Goal: Information Seeking & Learning: Learn about a topic

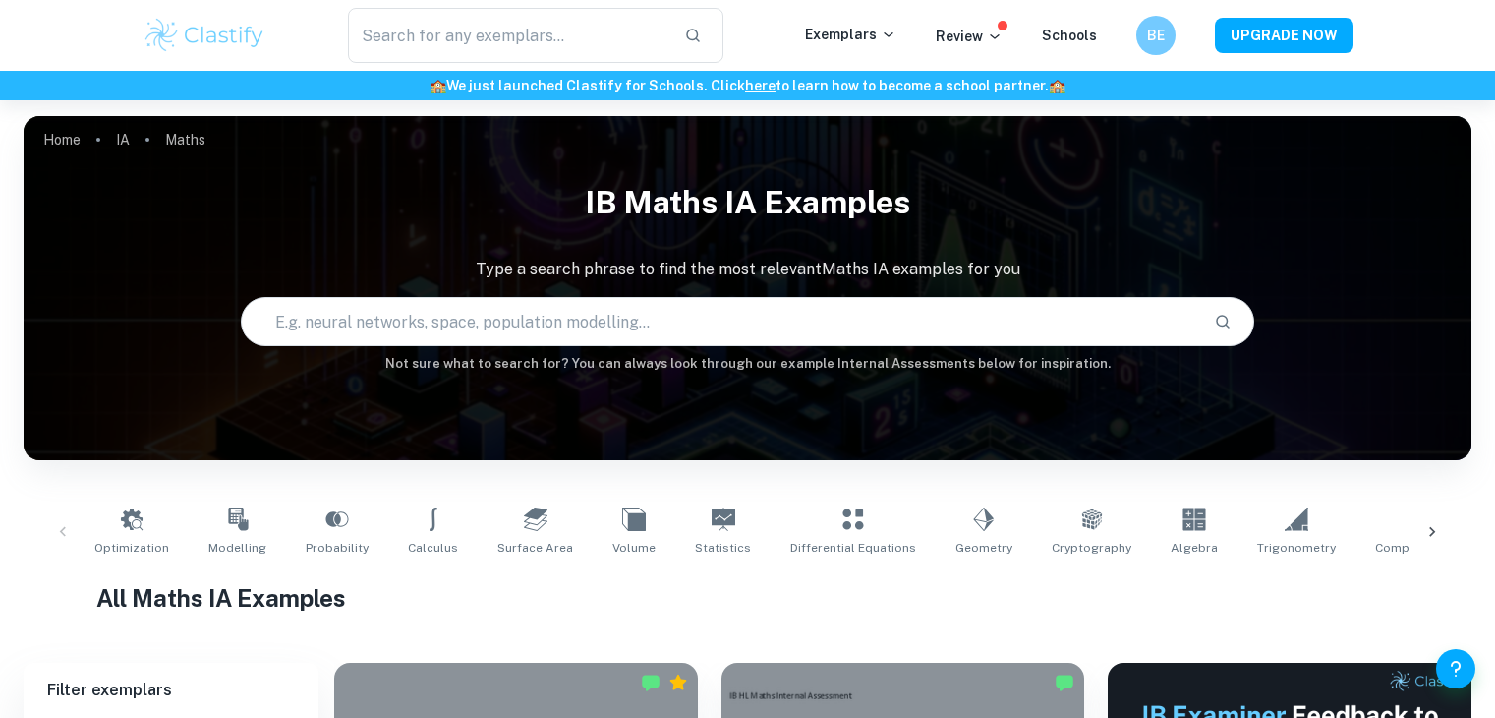
scroll to position [594, 0]
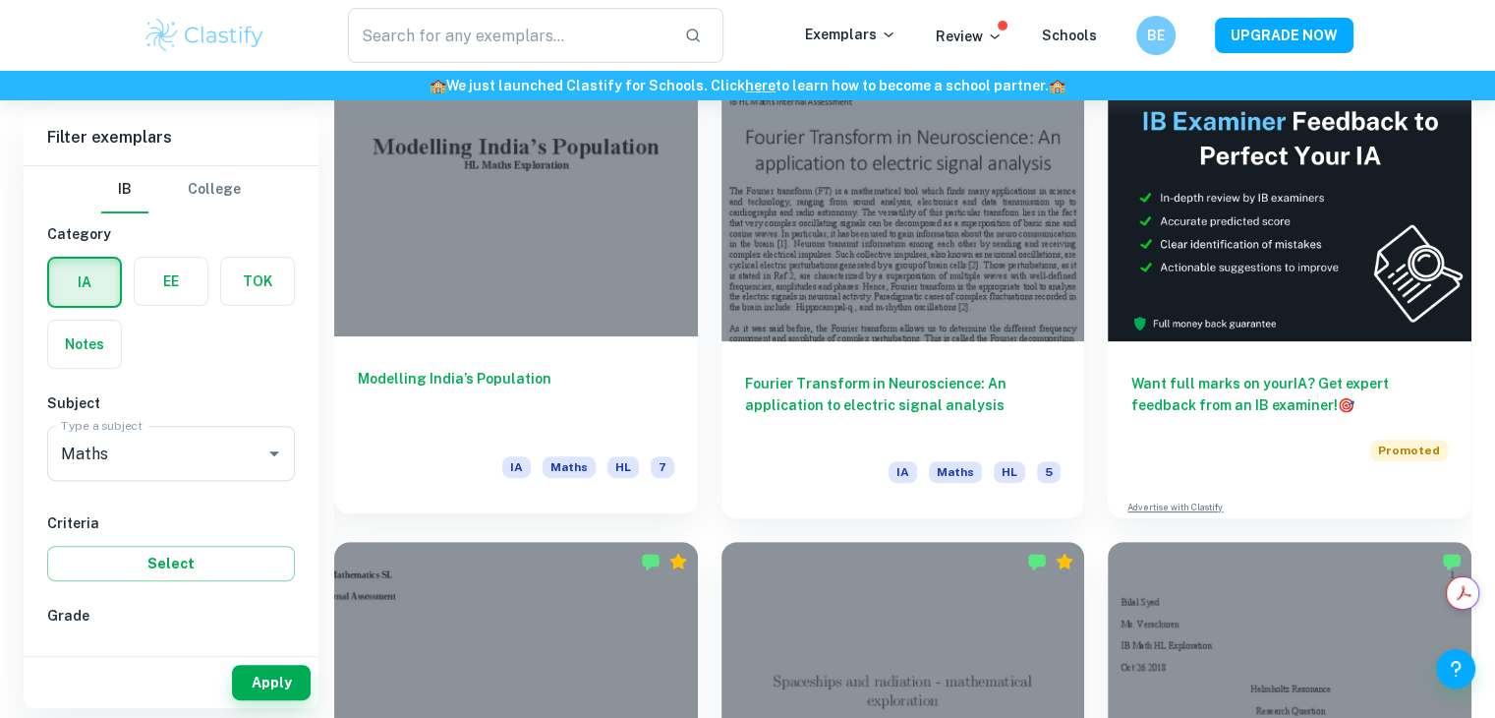
click at [507, 380] on h6 "Modelling India’s Population" at bounding box center [516, 400] width 317 height 65
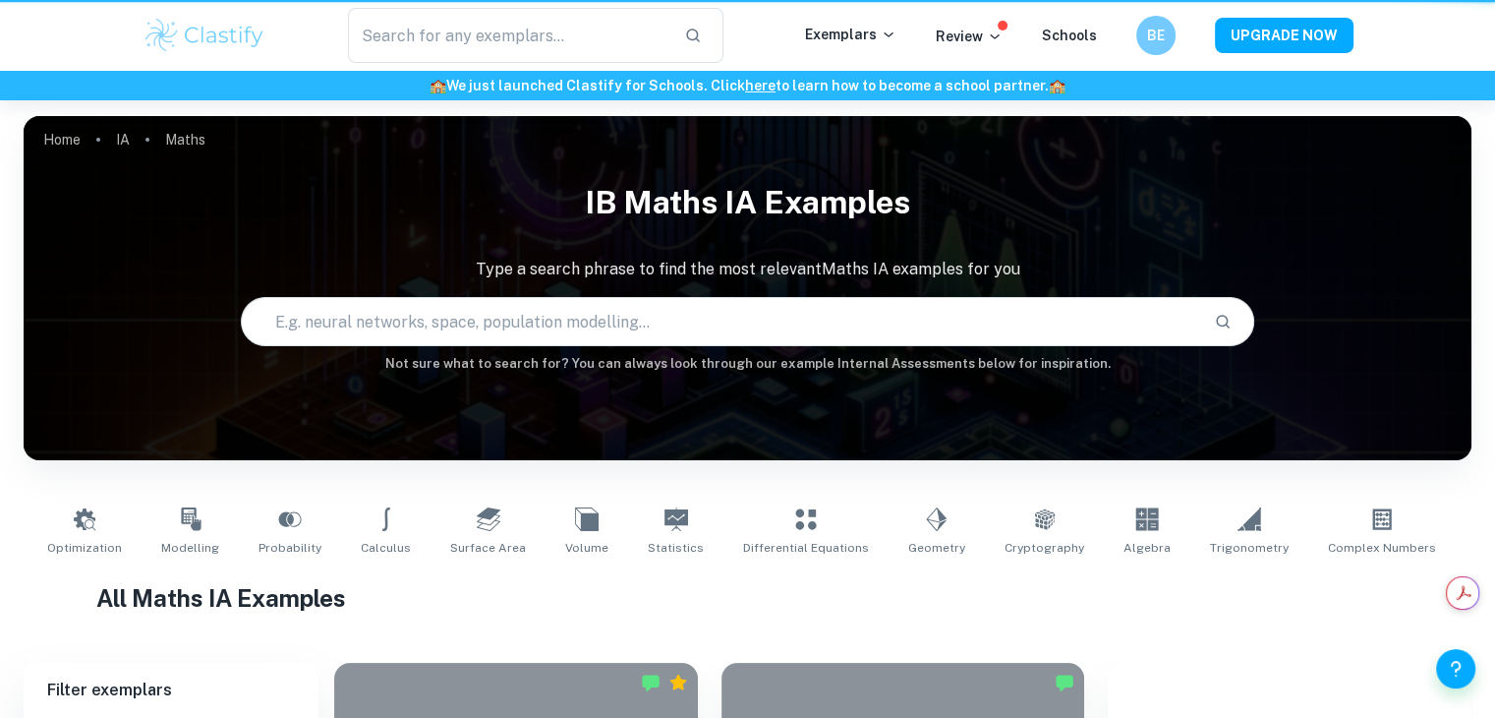
scroll to position [594, 0]
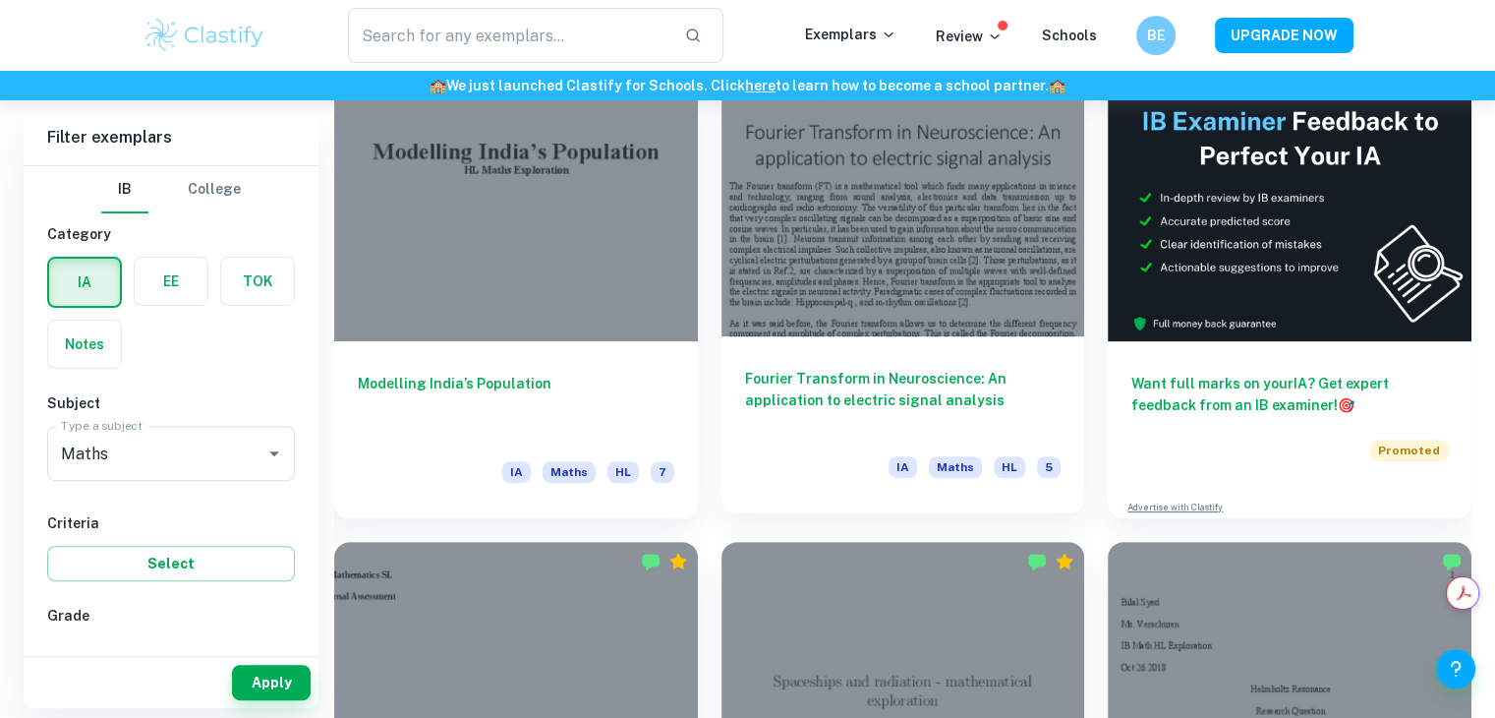
click at [967, 391] on h6 "Fourier Transform in Neuroscience: An application to electric signal analysis" at bounding box center [903, 400] width 317 height 65
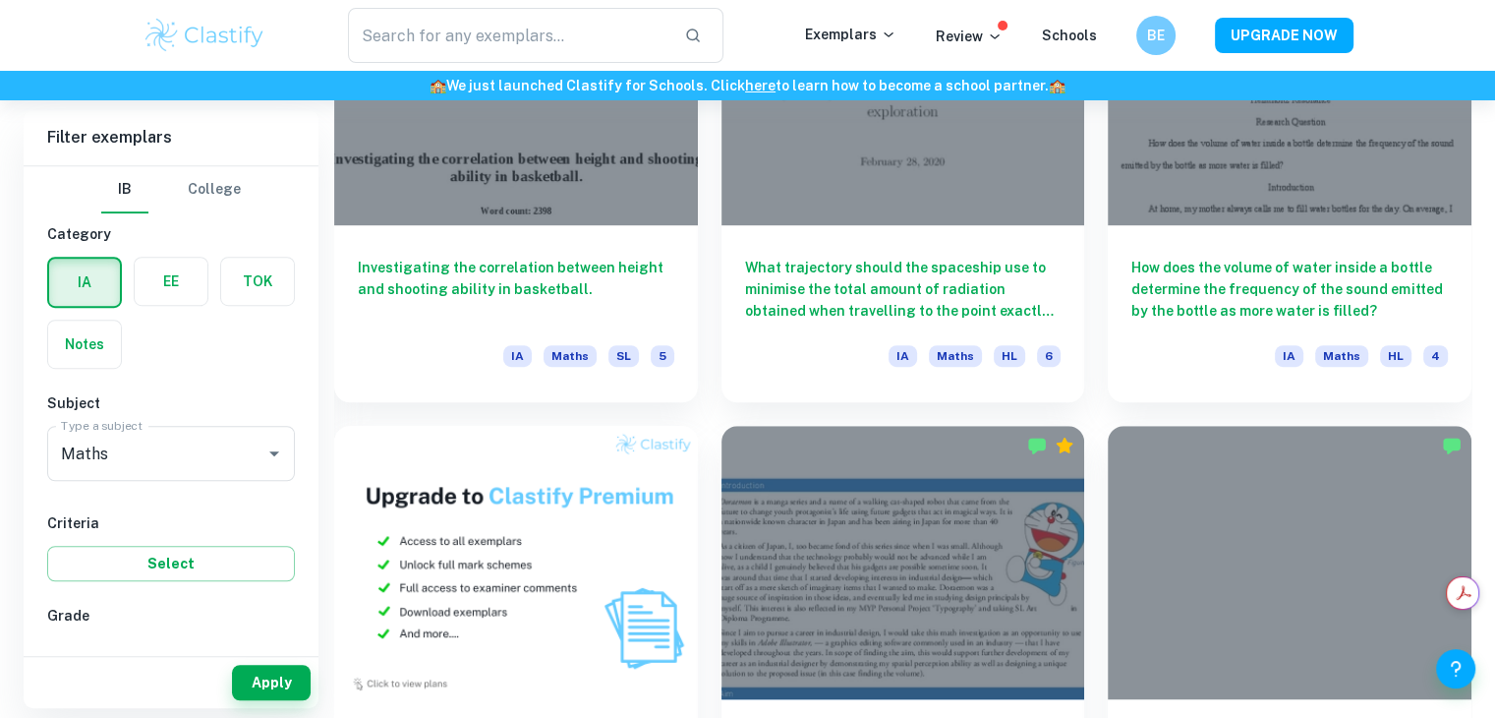
scroll to position [1179, 0]
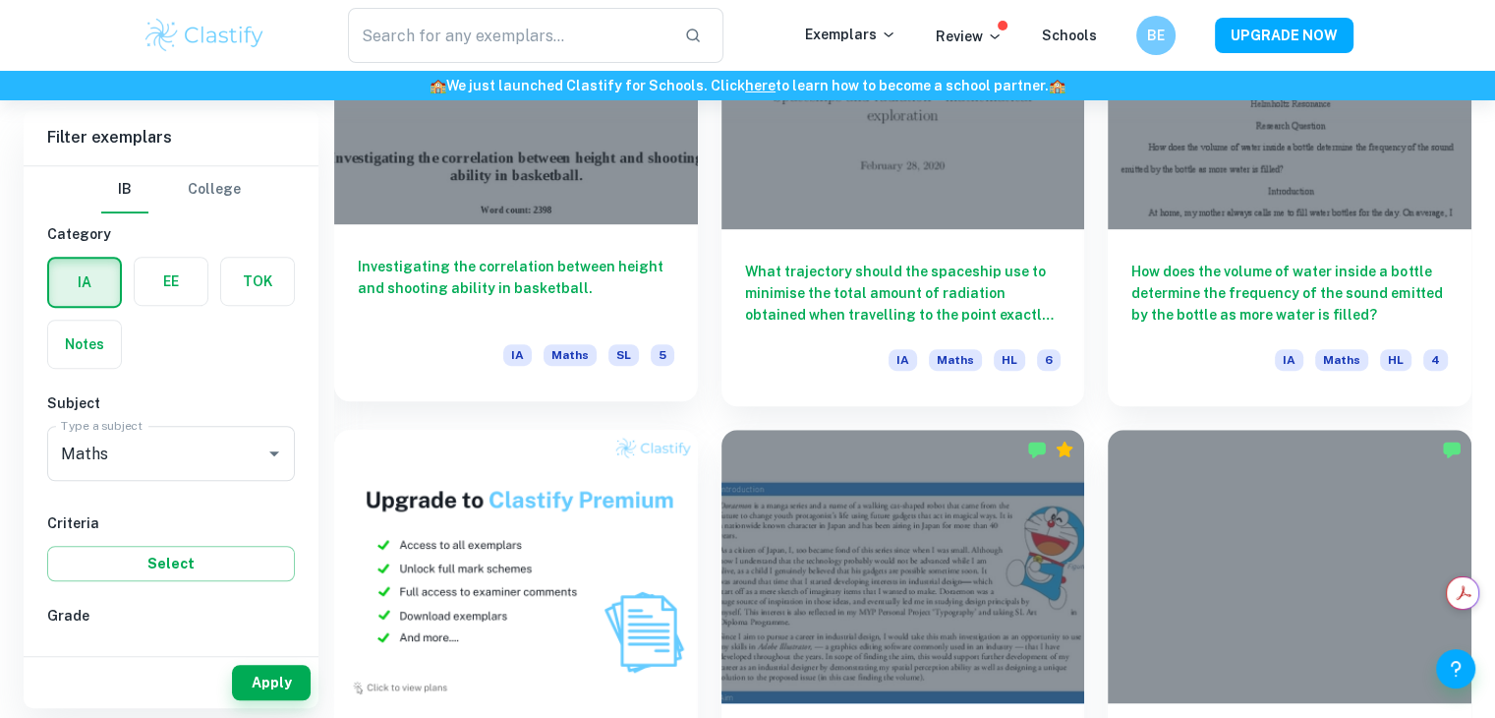
click at [526, 290] on h6 "Investigating the correlation between height and shooting ability in basketball." at bounding box center [516, 288] width 317 height 65
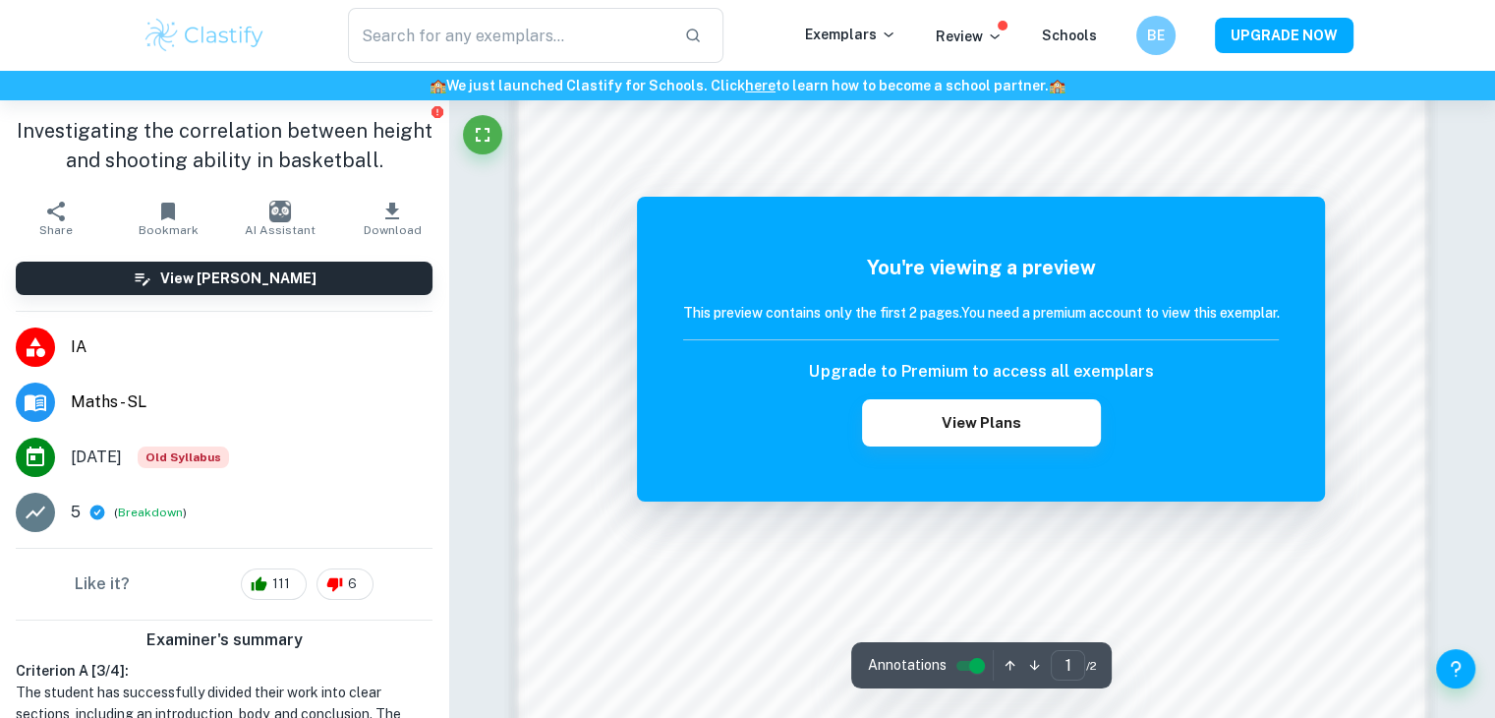
scroll to position [1483, 0]
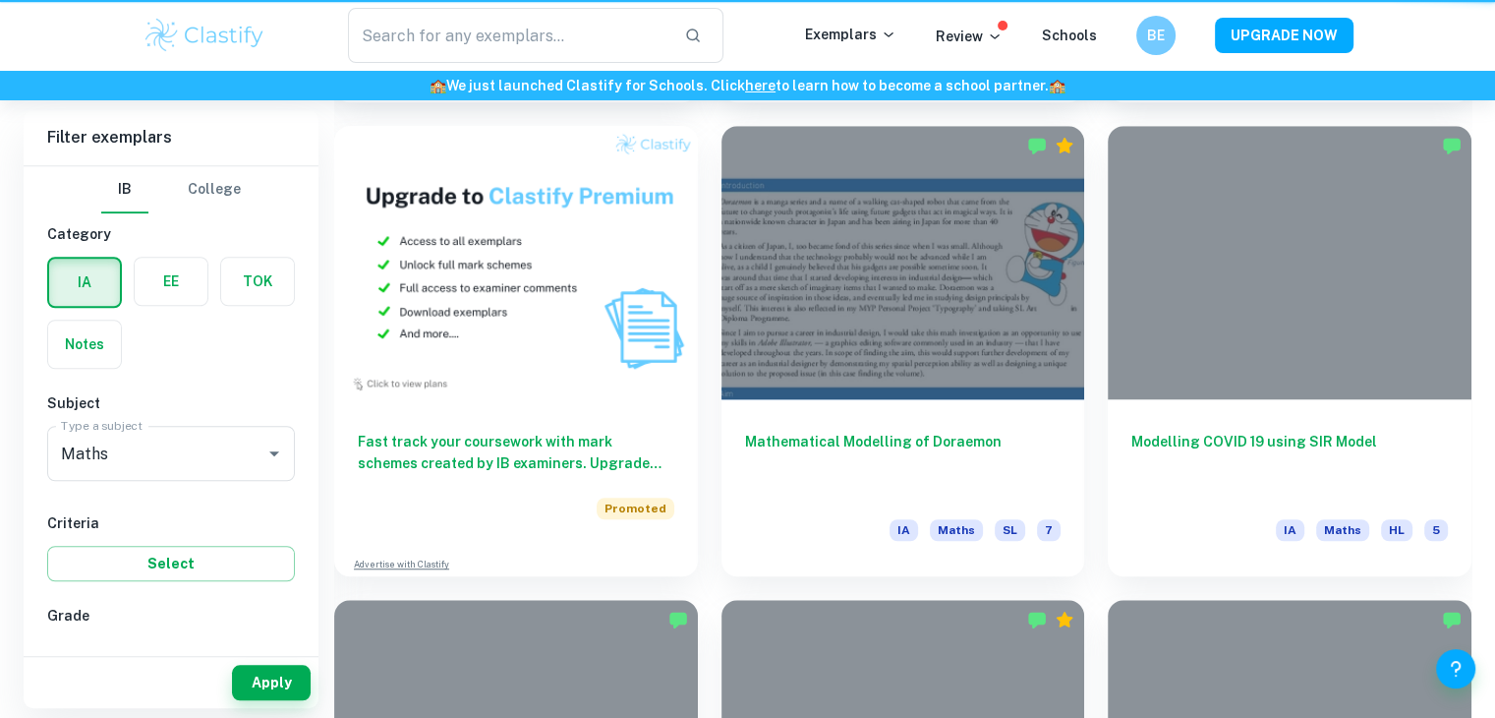
scroll to position [1179, 0]
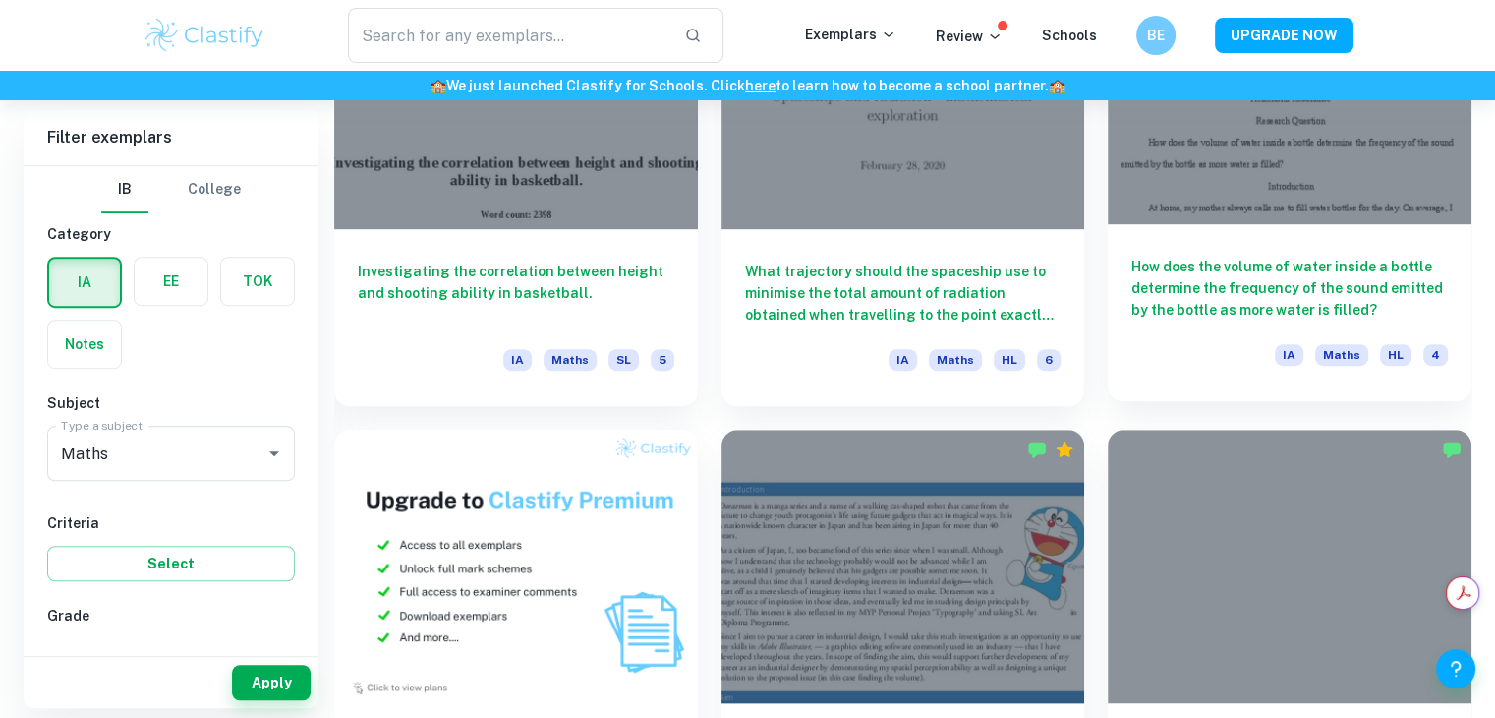
click at [1219, 278] on h6 "How does the volume of water inside a bottle determine the frequency of the sou…" at bounding box center [1290, 288] width 317 height 65
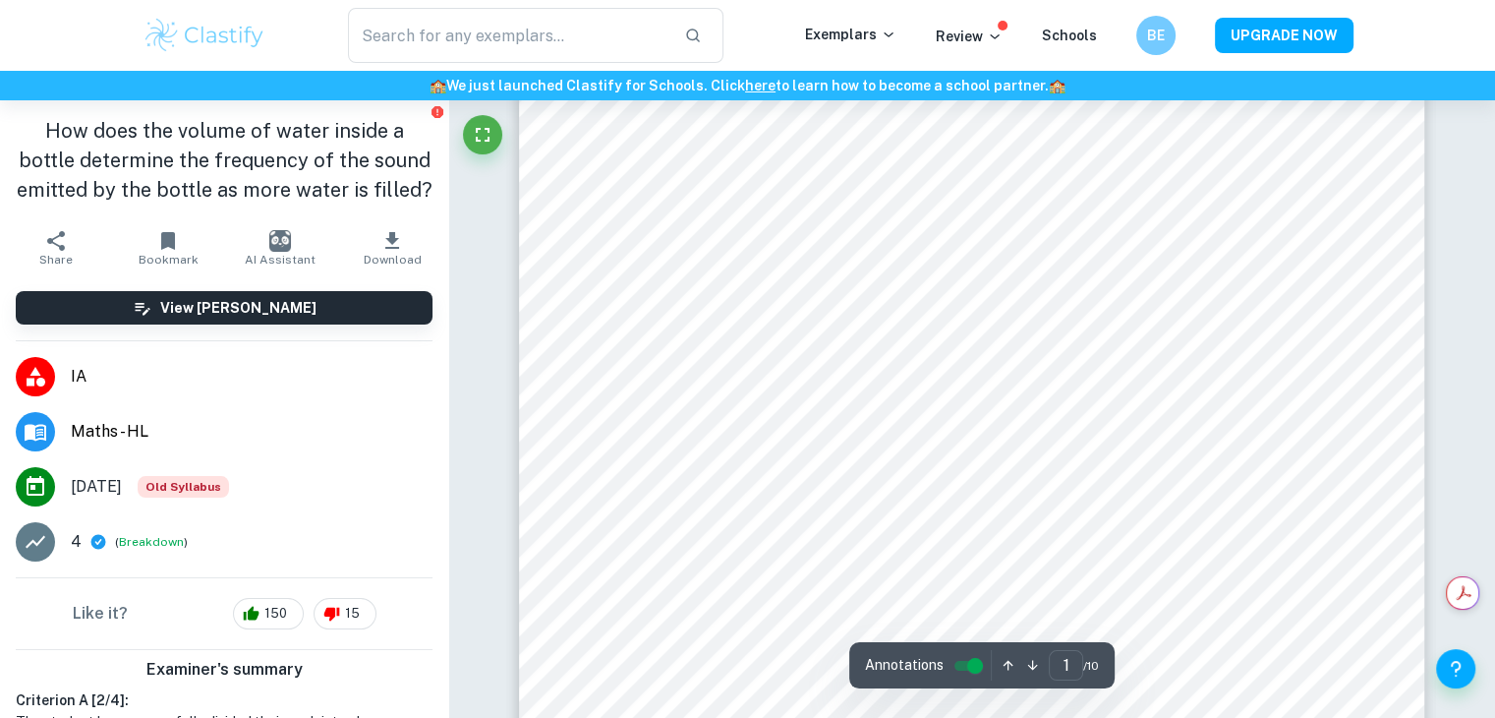
scroll to position [219, 0]
click at [830, 426] on div at bounding box center [993, 423] width 607 height 45
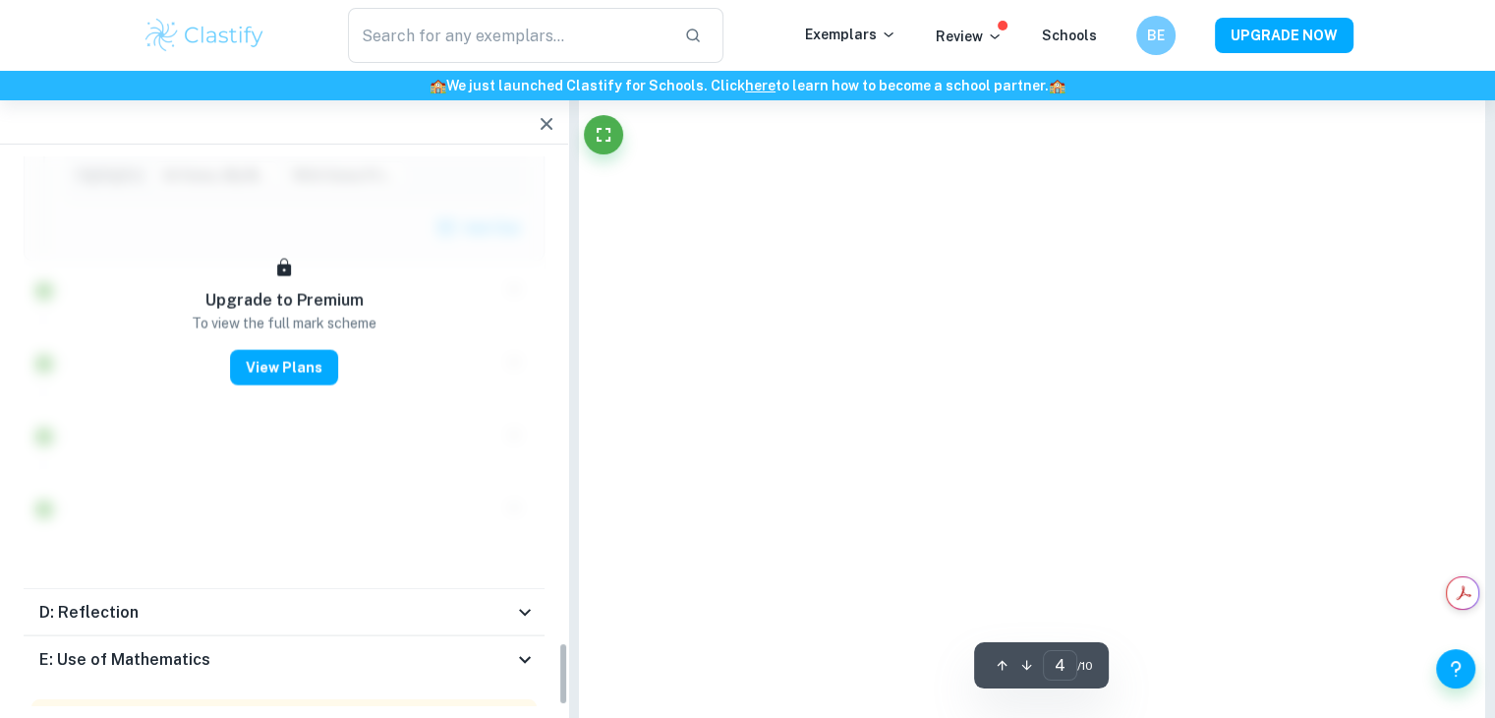
type input "1"
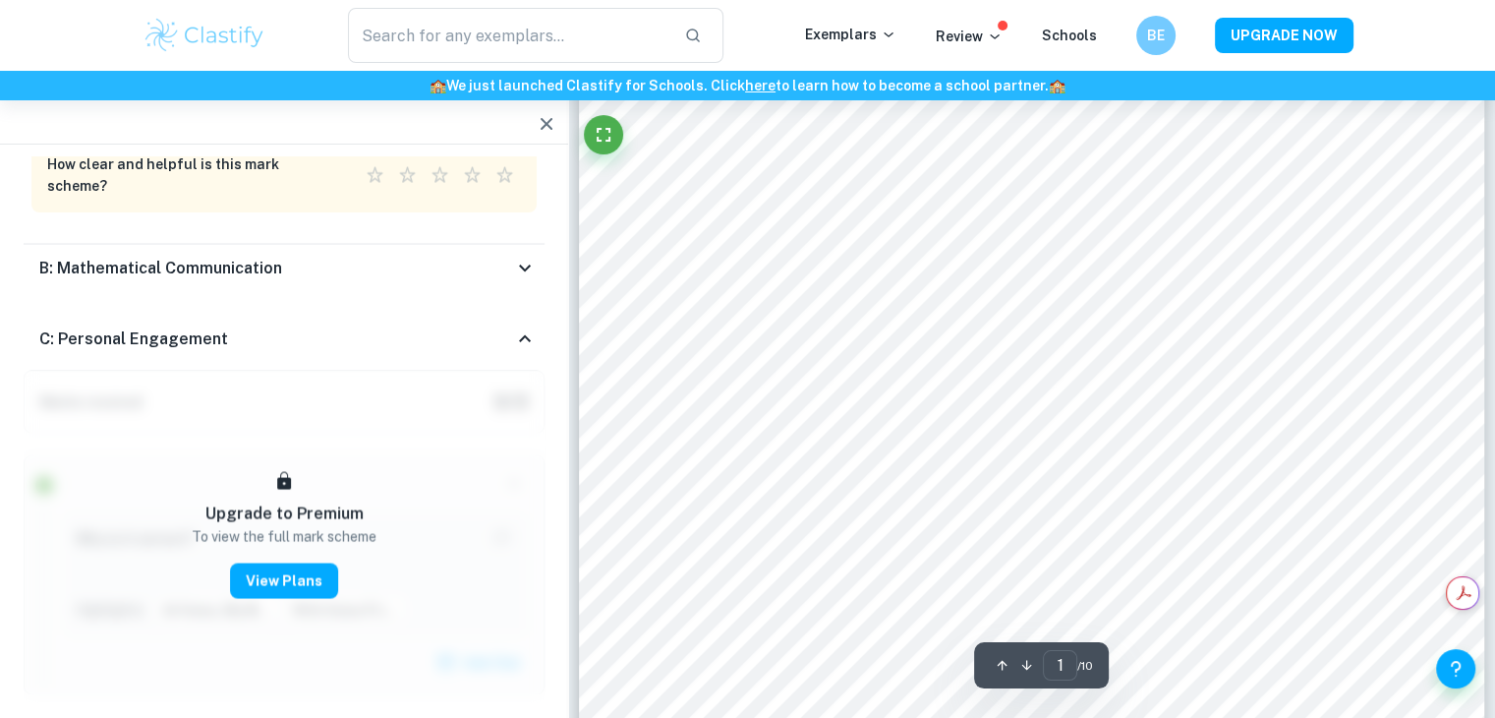
click at [889, 409] on div at bounding box center [1053, 423] width 607 height 45
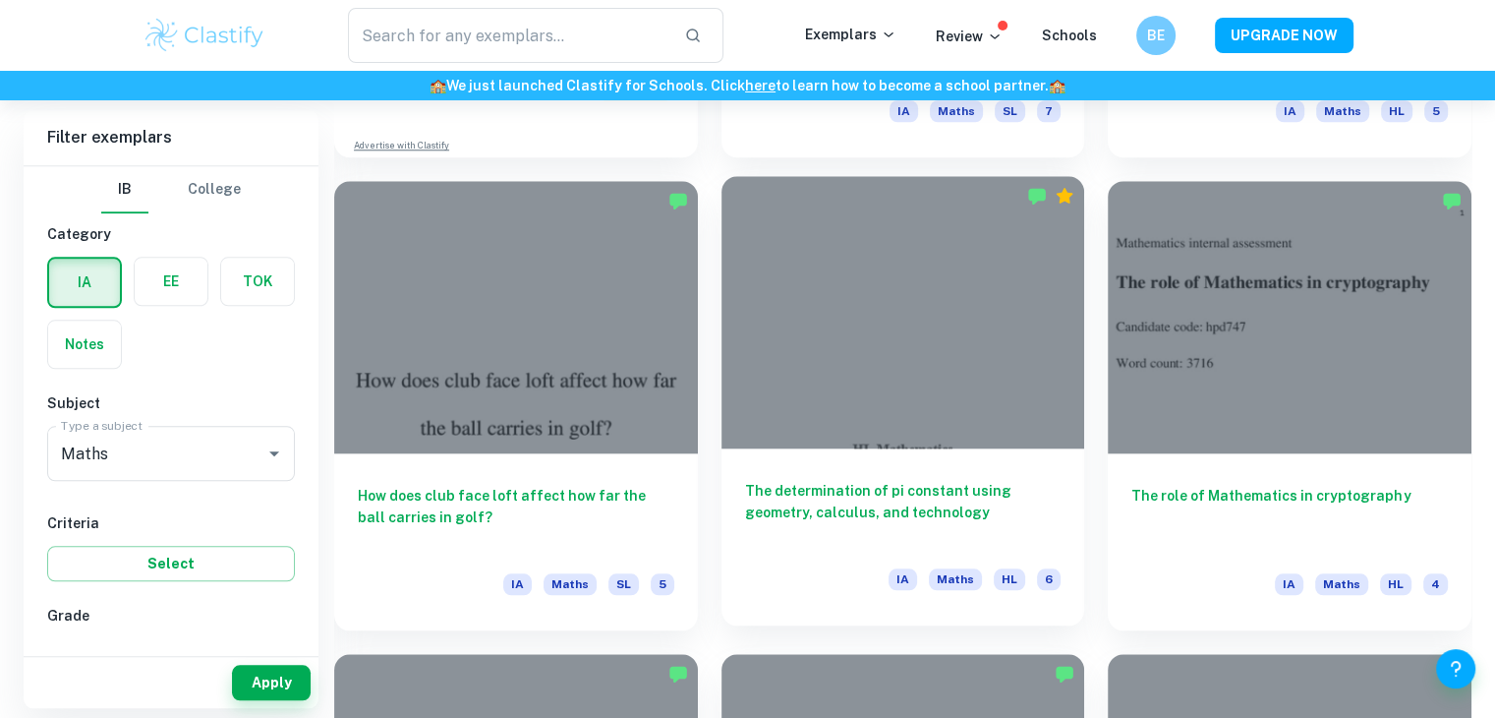
scroll to position [1893, 0]
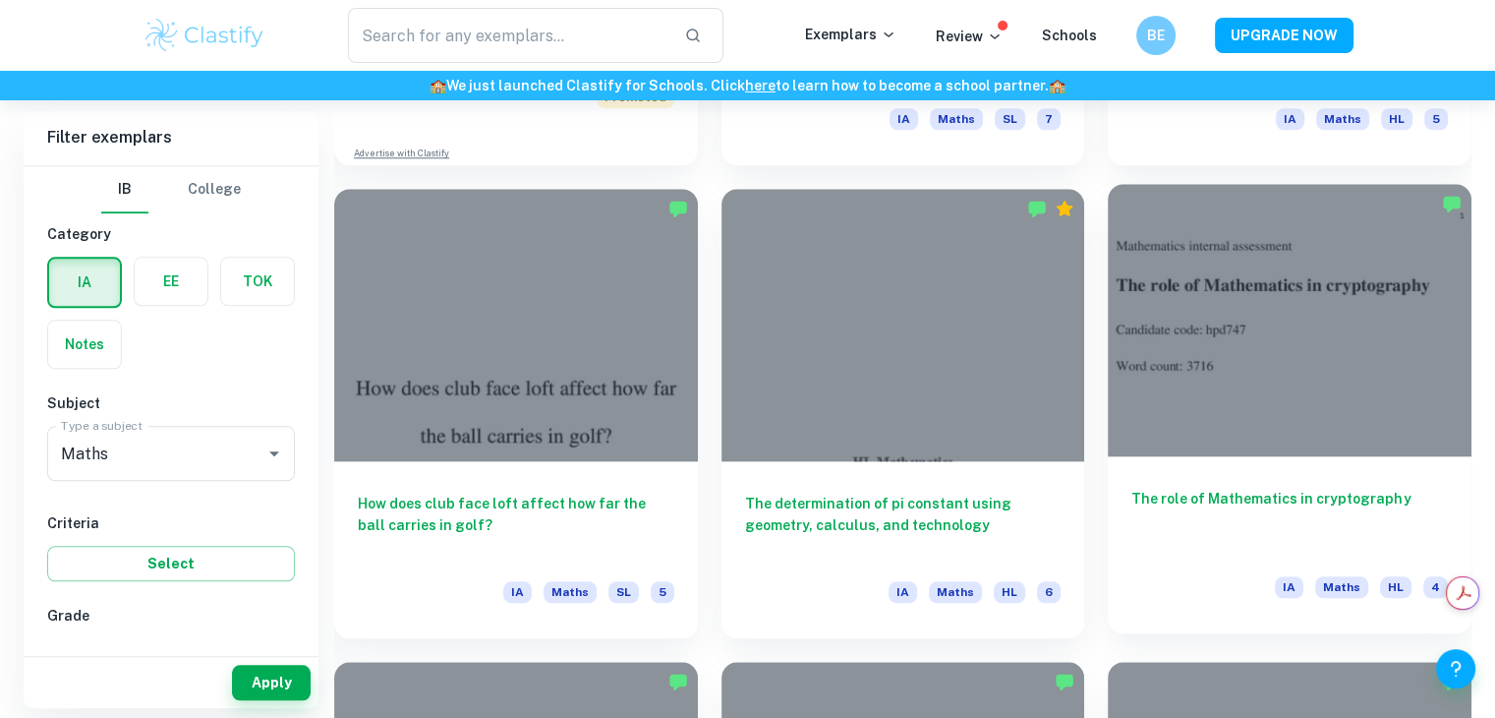
click at [1241, 497] on h6 "The role of Mathematics in cryptography" at bounding box center [1290, 520] width 317 height 65
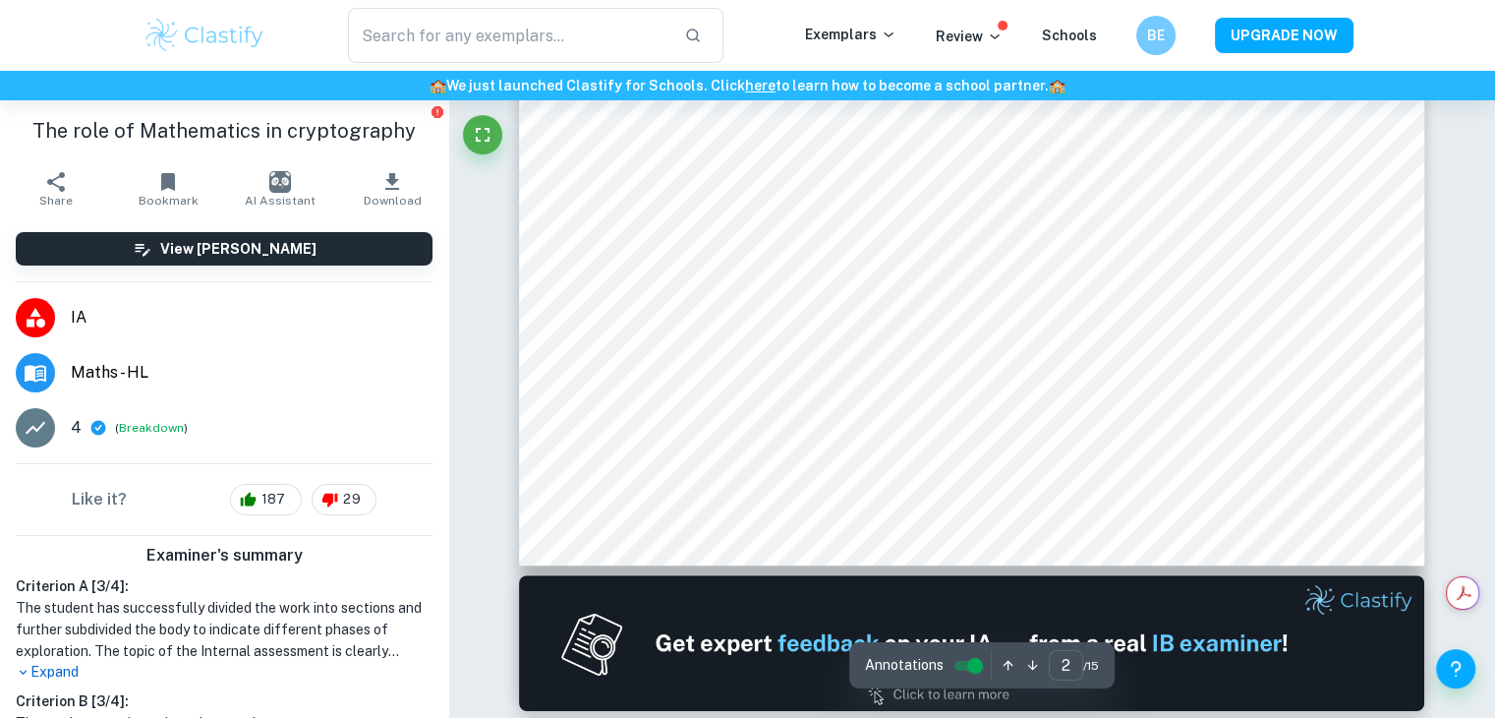
type input "2"
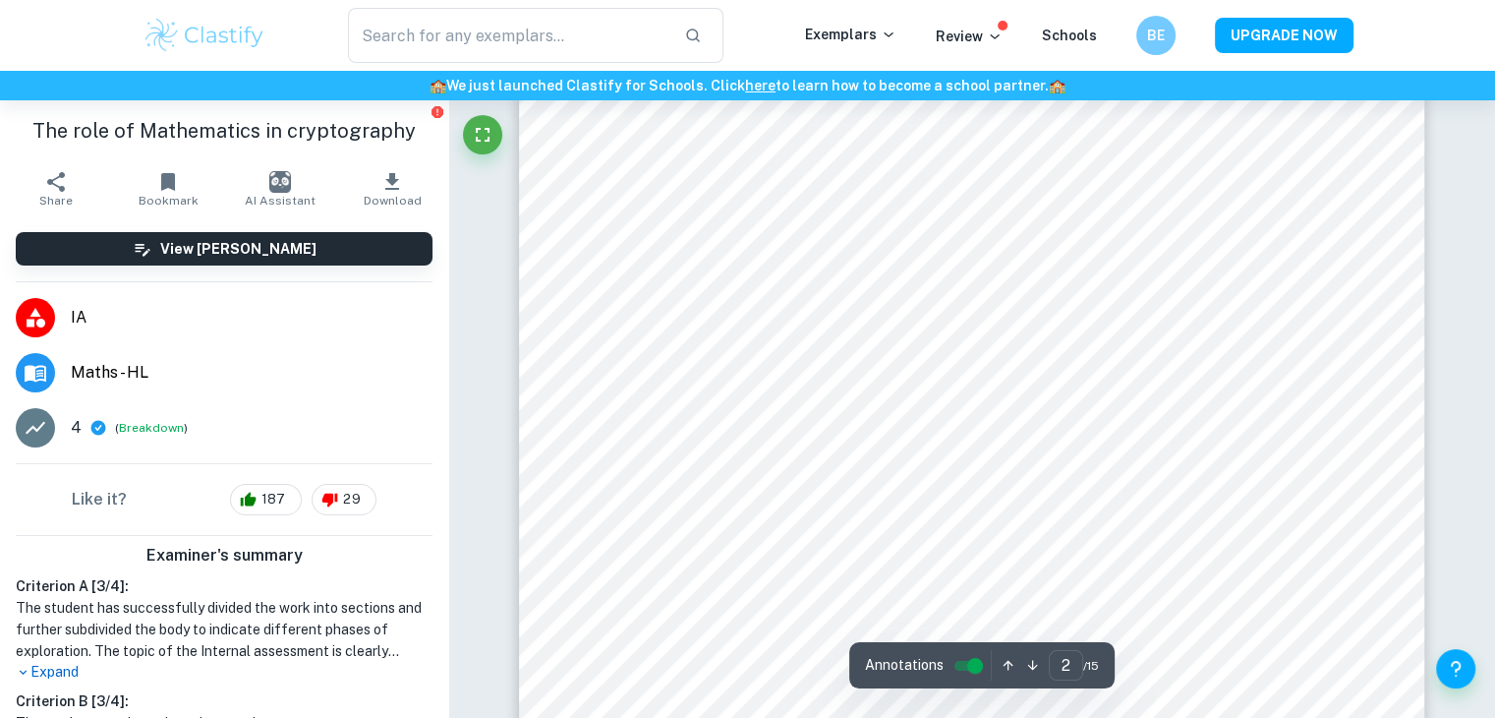
scroll to position [1673, 0]
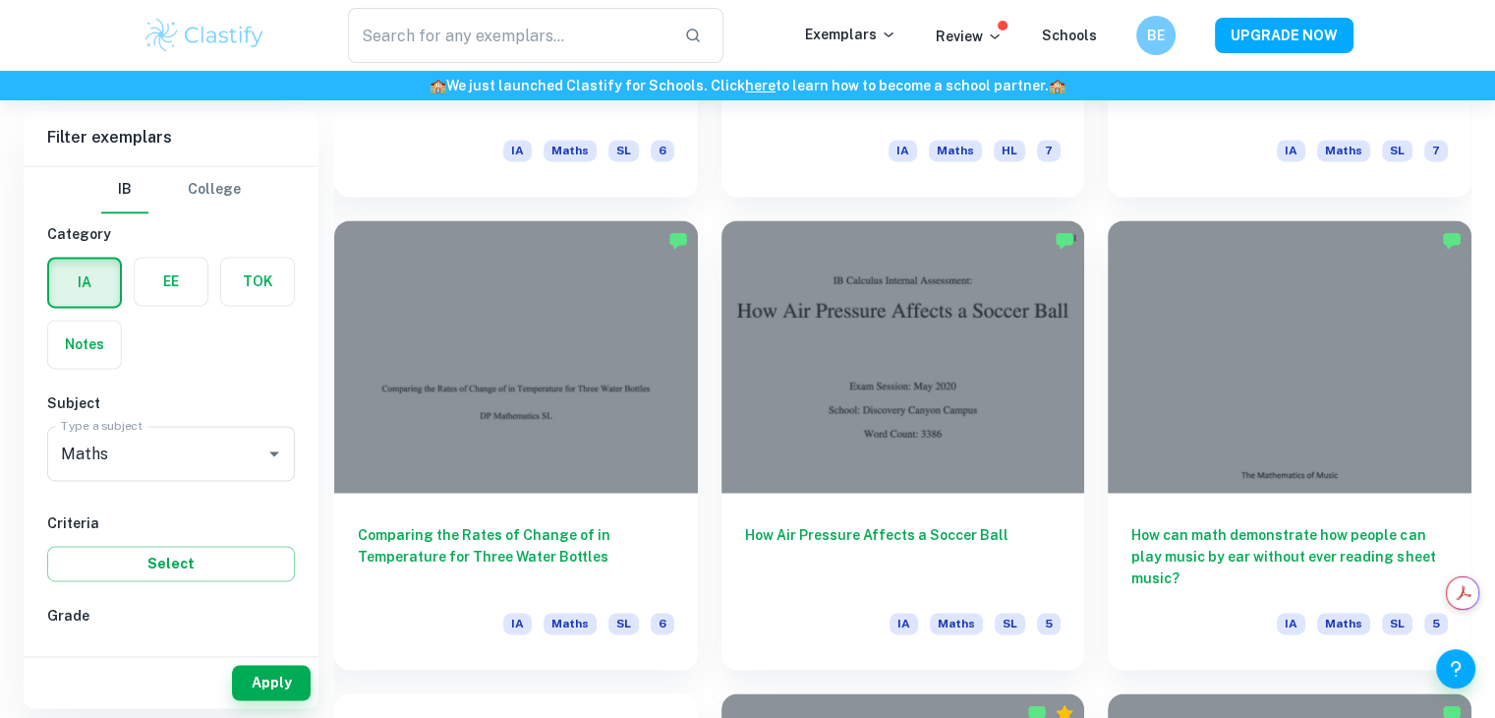
scroll to position [2869, 0]
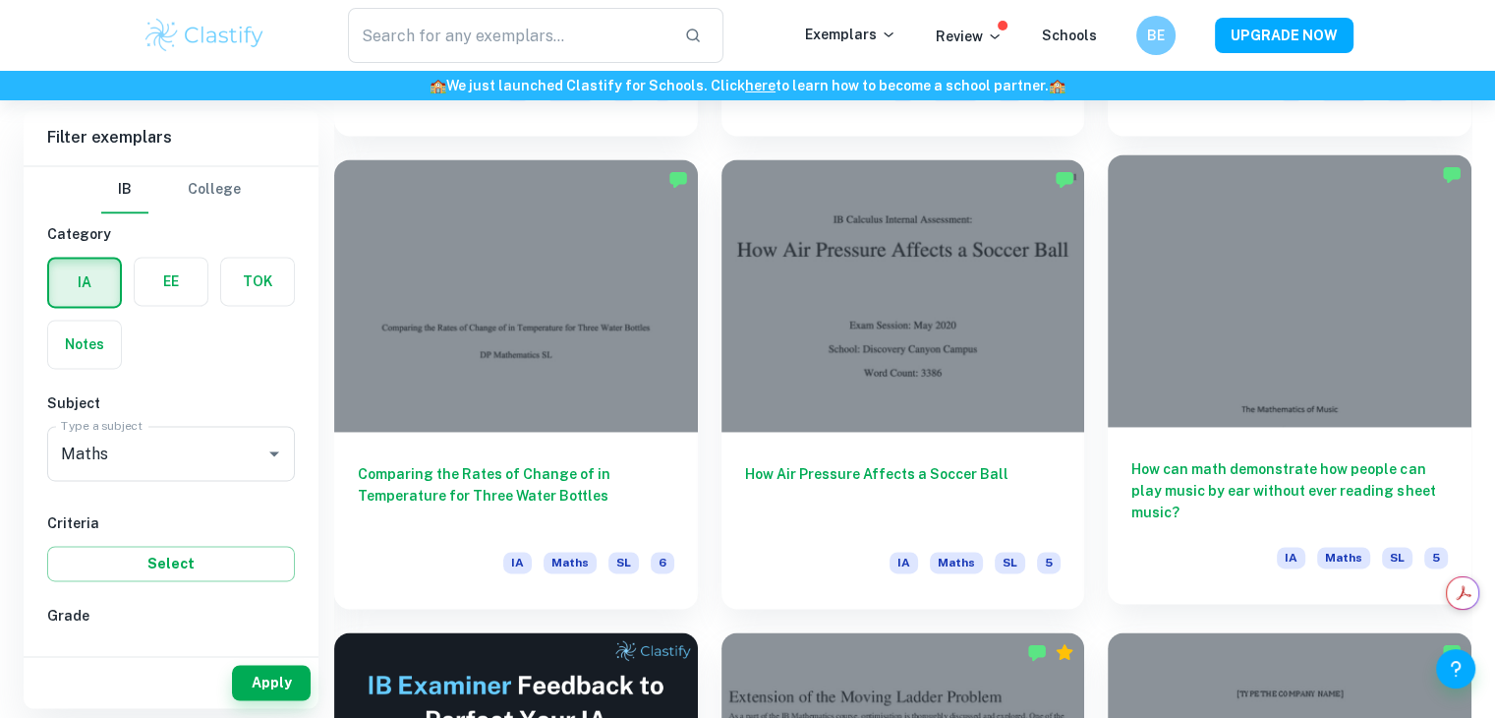
click at [1238, 495] on h6 "How can math demonstrate how people can play music by ear without ever reading …" at bounding box center [1290, 490] width 317 height 65
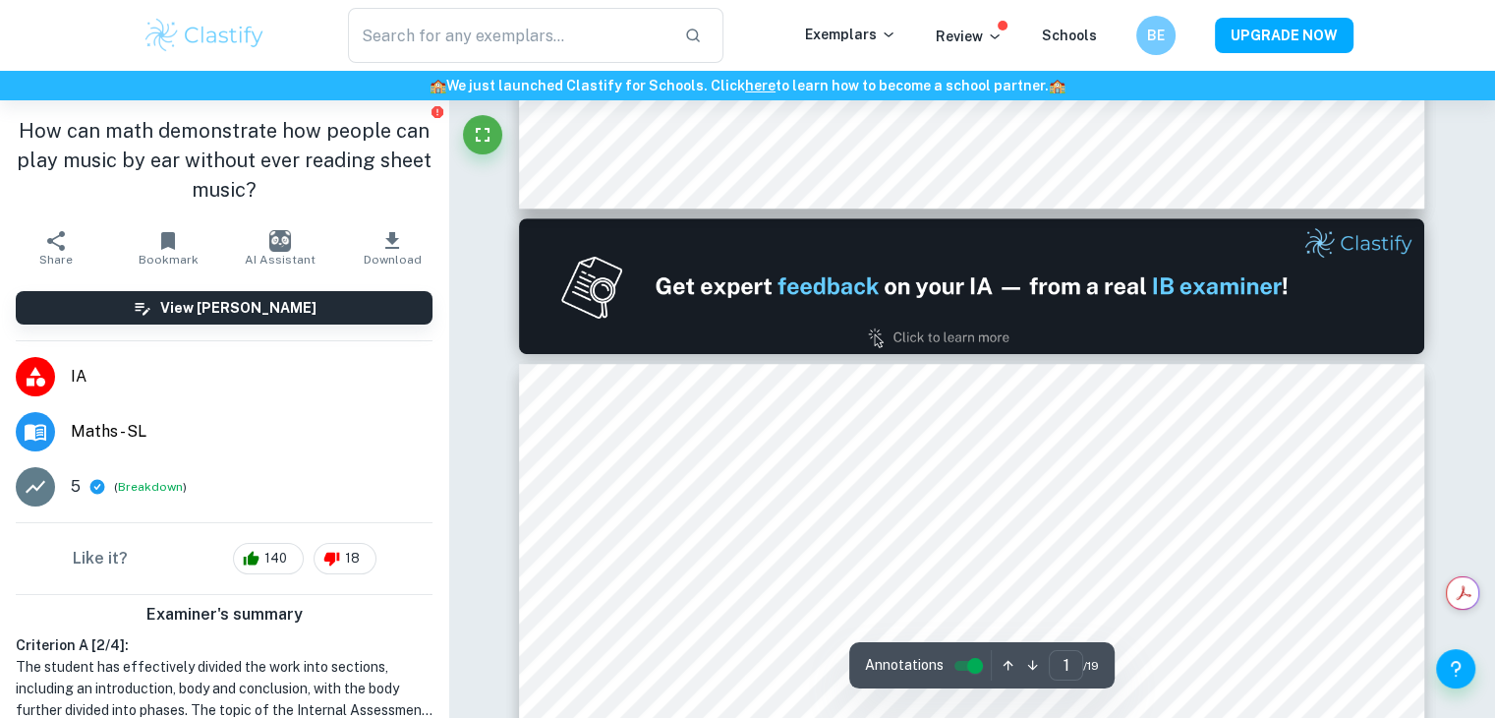
type input "2"
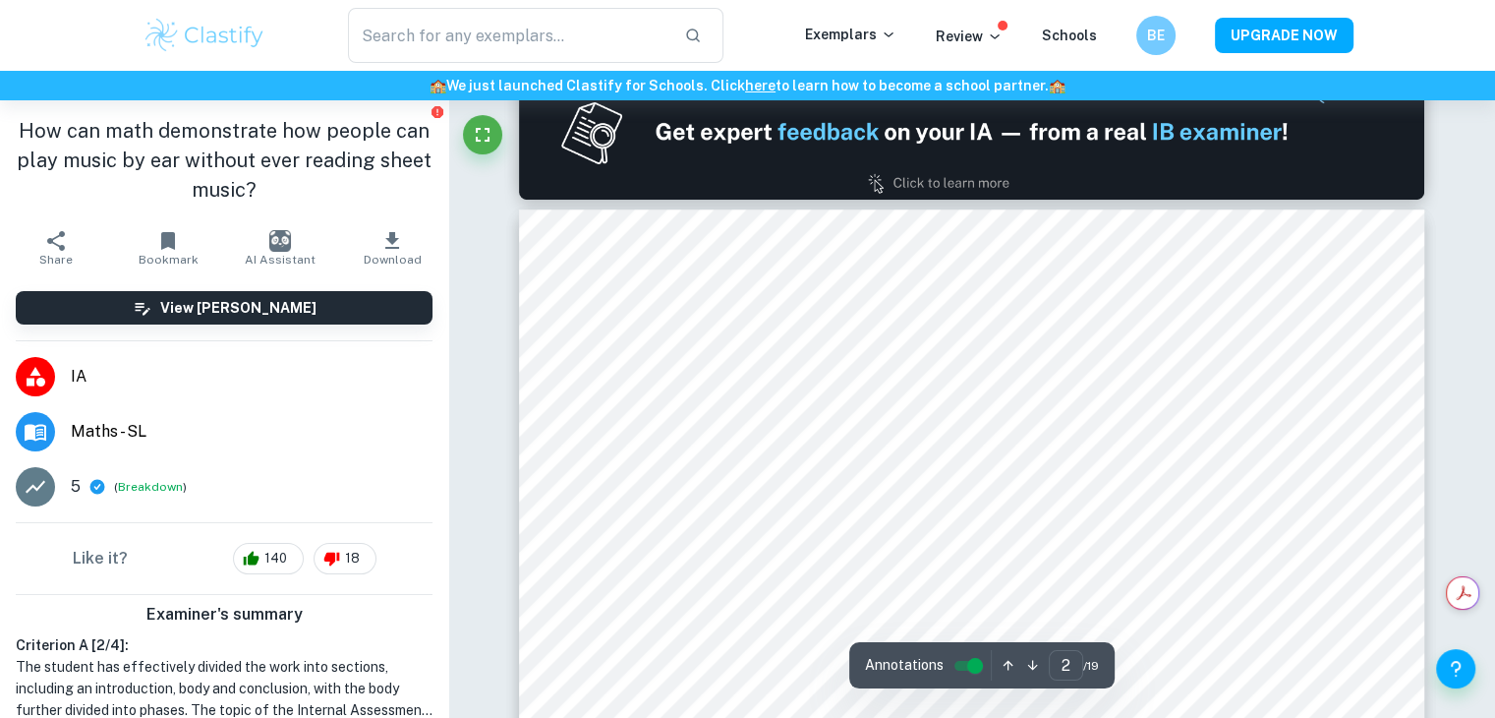
scroll to position [1235, 0]
